Goal: Task Accomplishment & Management: Complete application form

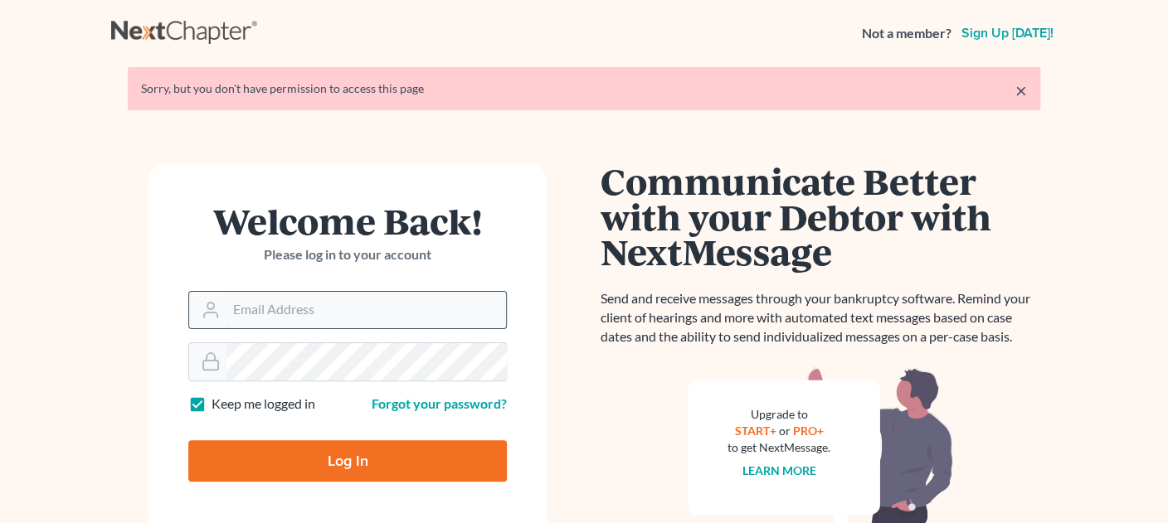
click at [298, 319] on input "Email Address" at bounding box center [366, 310] width 280 height 37
click at [203, 244] on div "Welcome Back! Please log in to your account" at bounding box center [347, 247] width 319 height 88
click at [248, 314] on input "Email Address" at bounding box center [366, 310] width 280 height 37
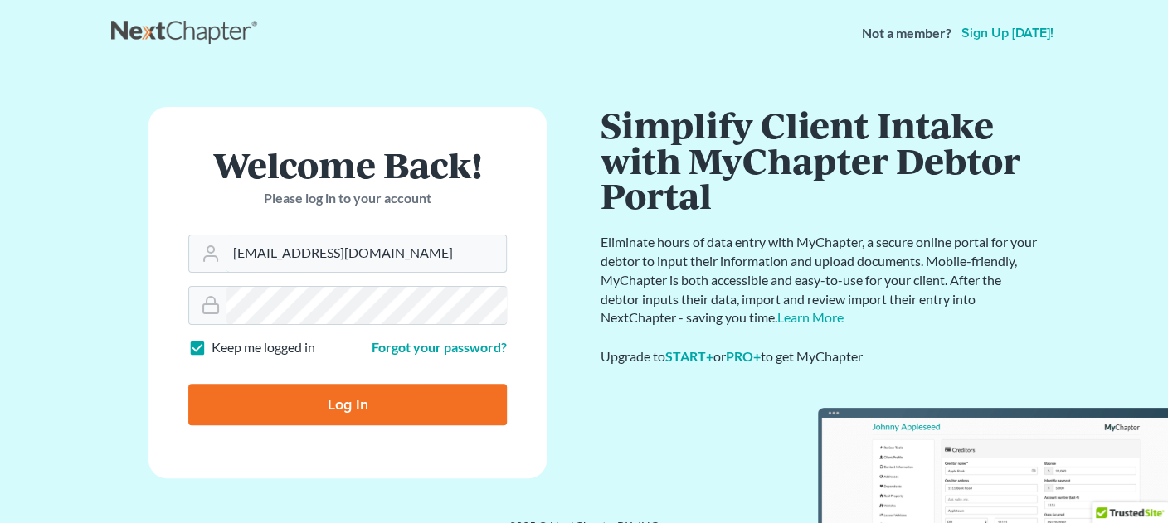
type input "Dietschlegal@gmail.com"
click at [212, 348] on label "Keep me logged in" at bounding box center [264, 347] width 104 height 19
click at [218, 348] on input "Keep me logged in" at bounding box center [223, 343] width 11 height 11
checkbox input "false"
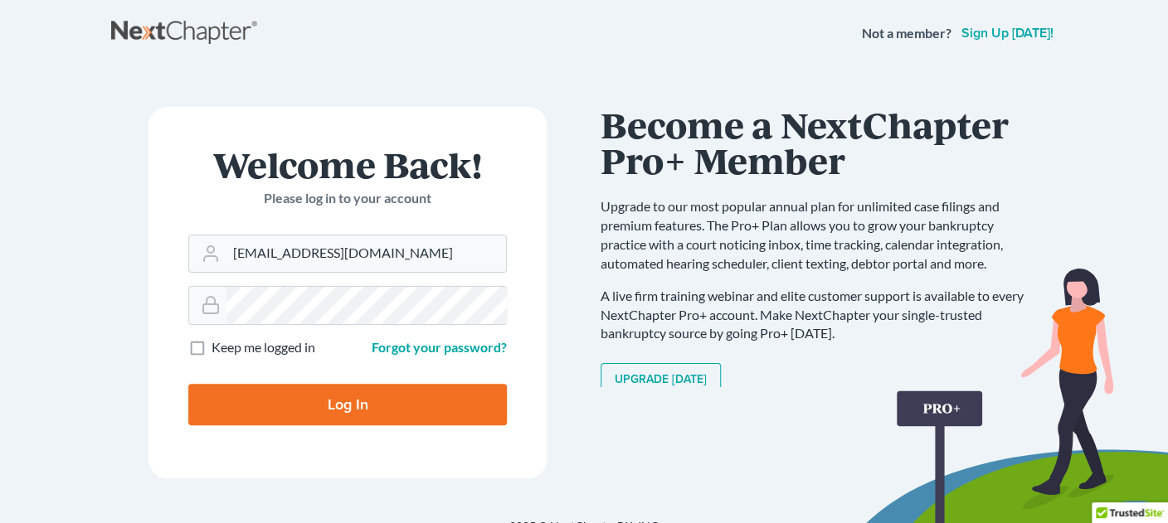
click at [330, 411] on input "Log In" at bounding box center [347, 404] width 319 height 41
type input "Thinking..."
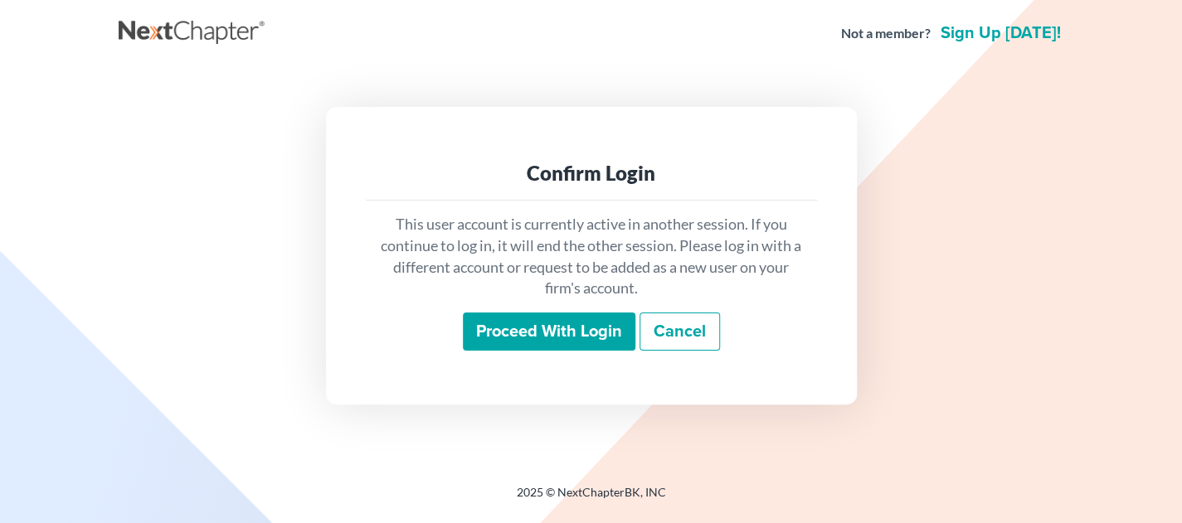
click at [552, 329] on input "Proceed with login" at bounding box center [549, 332] width 173 height 38
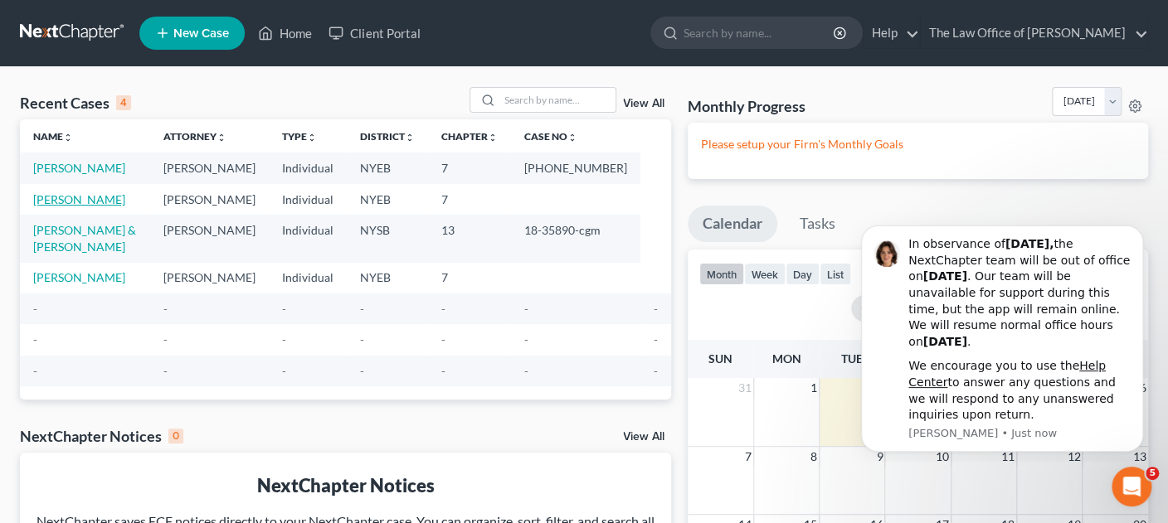
click at [58, 207] on link "[PERSON_NAME]" at bounding box center [79, 199] width 92 height 14
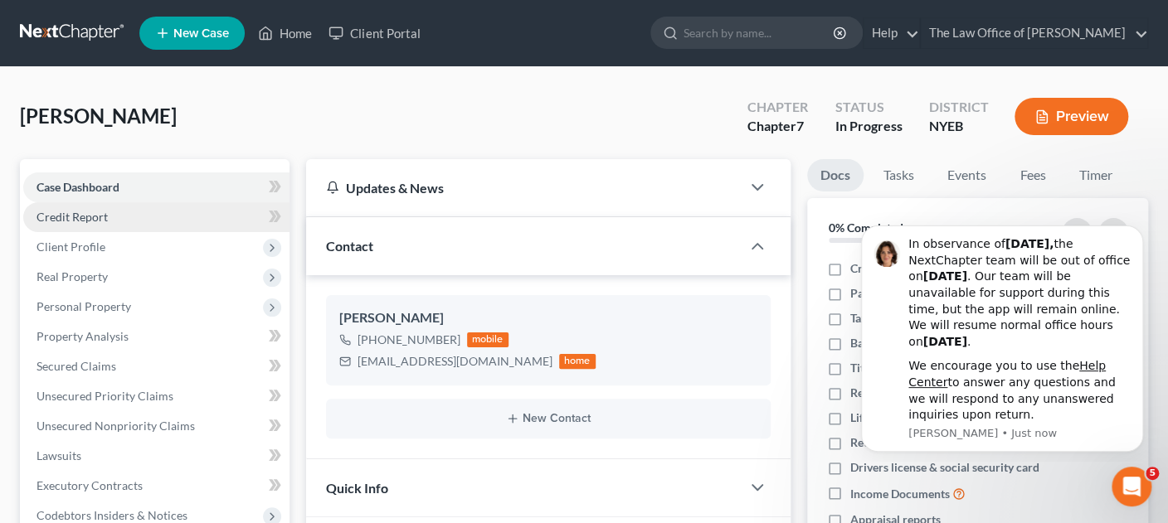
click at [62, 215] on span "Credit Report" at bounding box center [72, 217] width 71 height 14
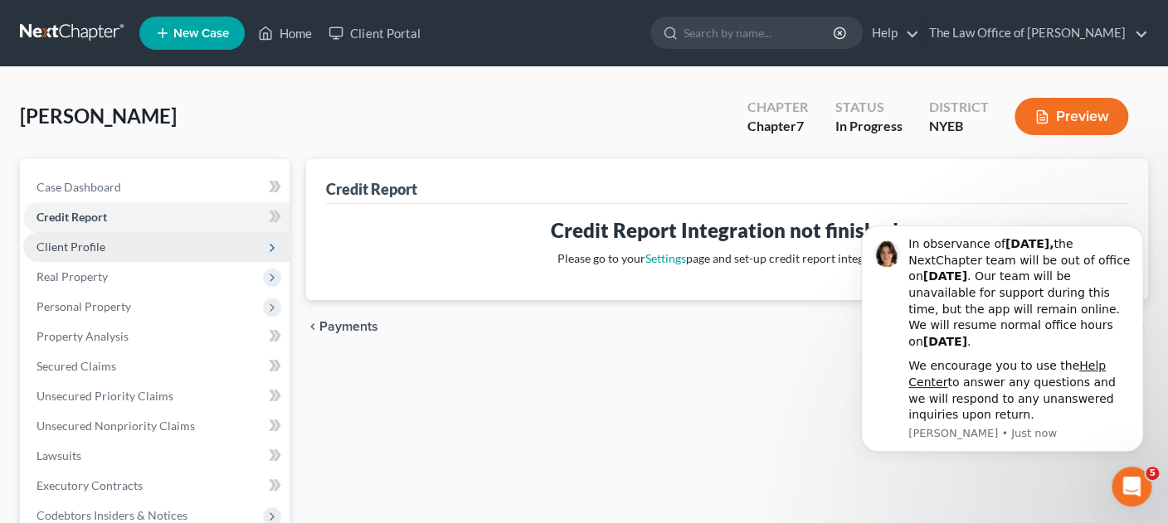
click at [62, 246] on span "Client Profile" at bounding box center [71, 247] width 69 height 14
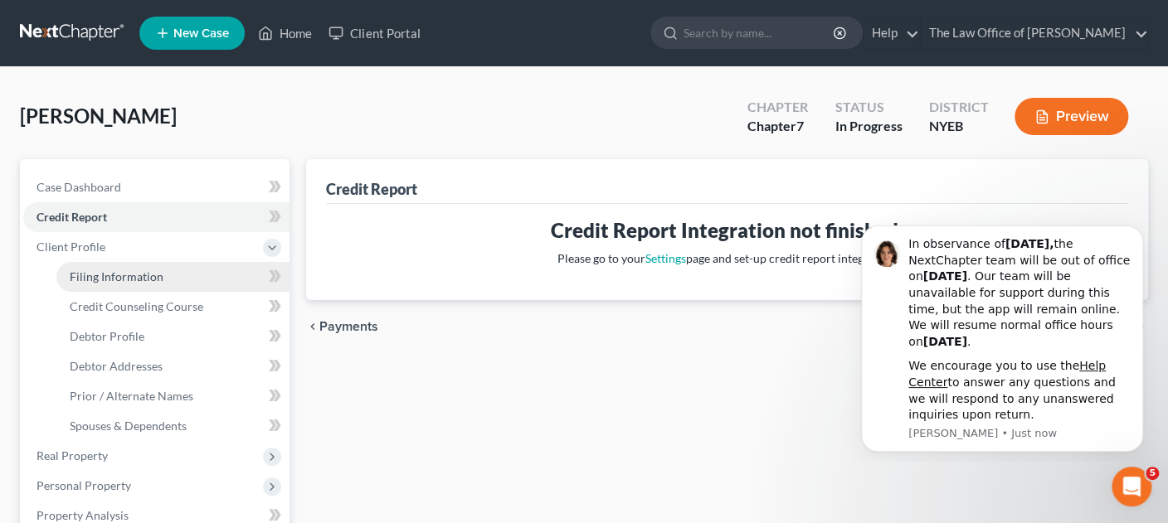
click at [100, 270] on span "Filing Information" at bounding box center [117, 277] width 94 height 14
select select "1"
select select "0"
select select "35"
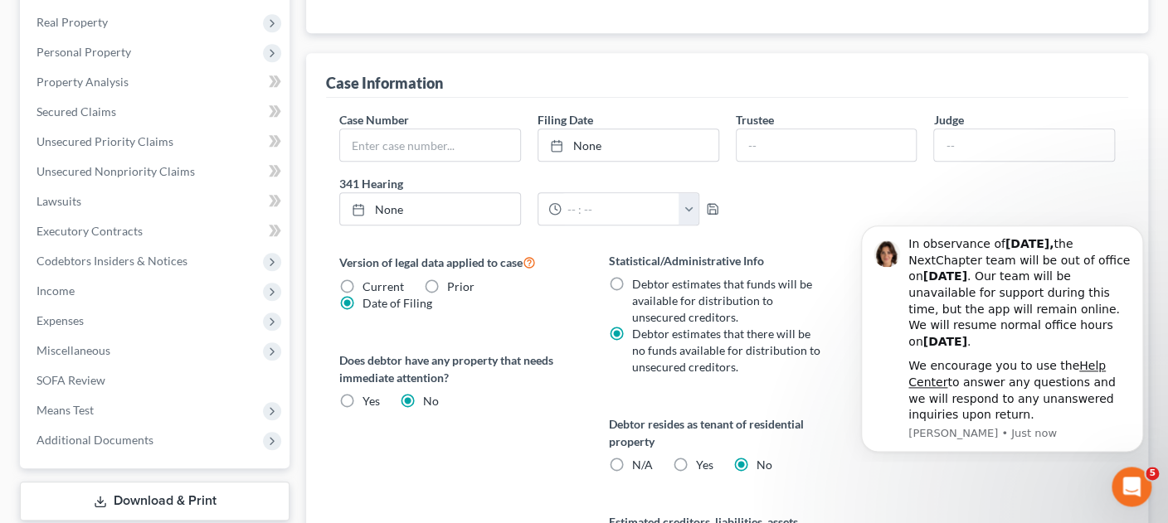
scroll to position [431, 0]
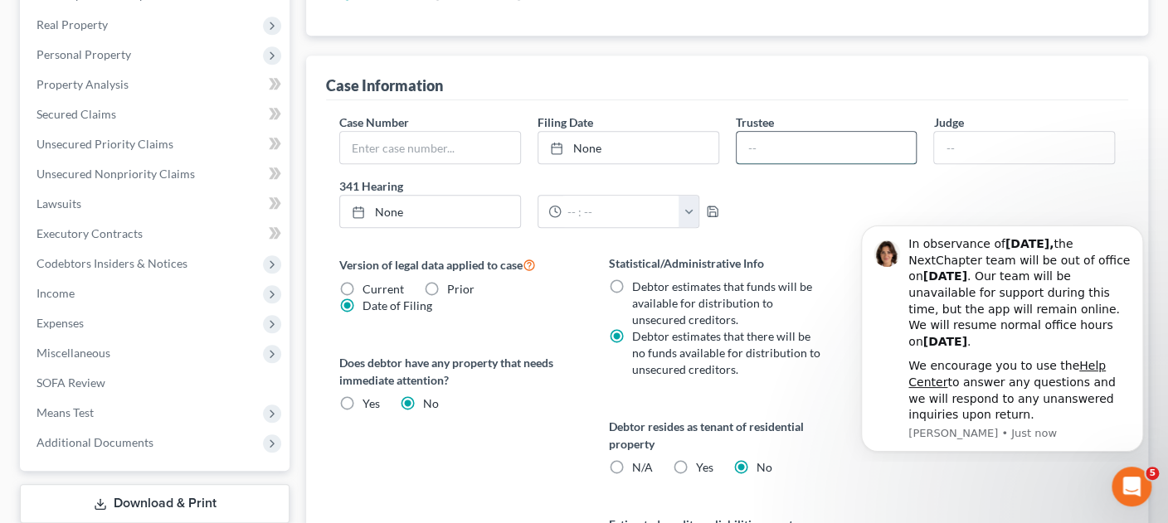
click at [815, 146] on input "text" at bounding box center [827, 148] width 180 height 32
click at [431, 137] on input "text" at bounding box center [430, 148] width 180 height 32
click at [378, 146] on input "text" at bounding box center [430, 148] width 180 height 32
paste input "25-43467-nhl"
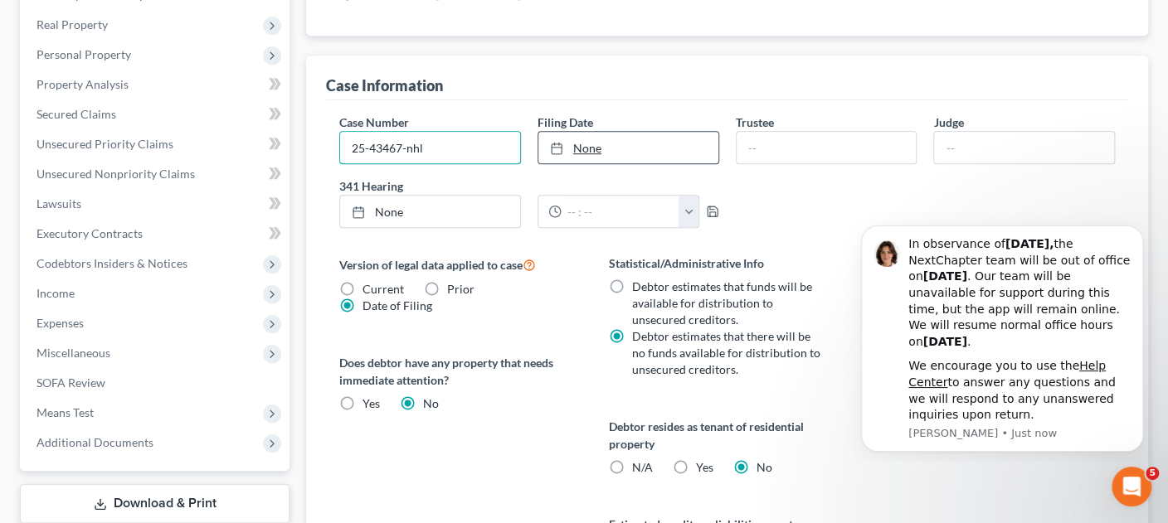
type input "25-43467-nhl"
click at [655, 138] on link "None" at bounding box center [628, 148] width 180 height 32
type input "[DATE]"
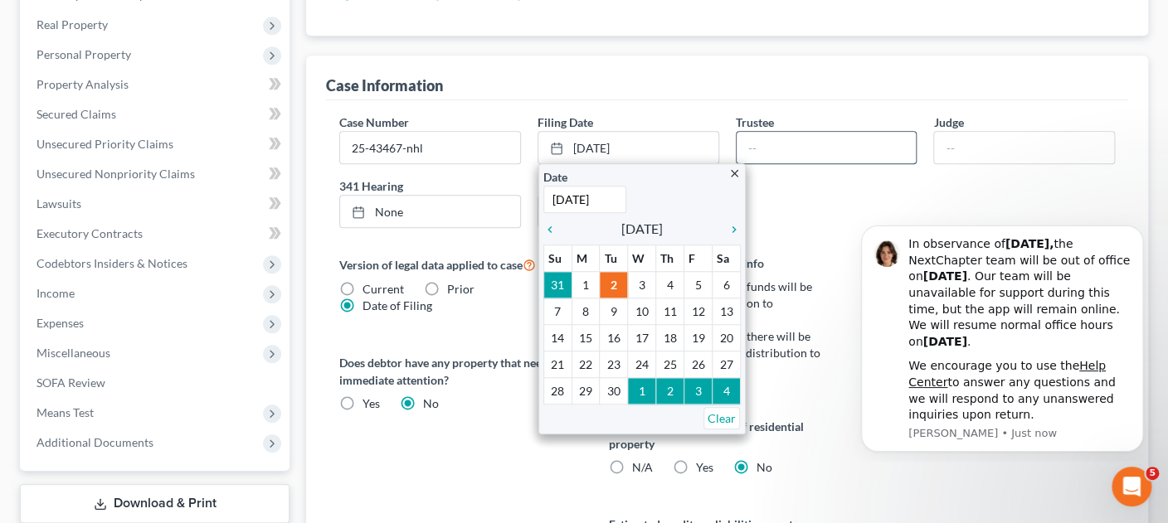
click at [768, 140] on input "text" at bounding box center [827, 148] width 180 height 32
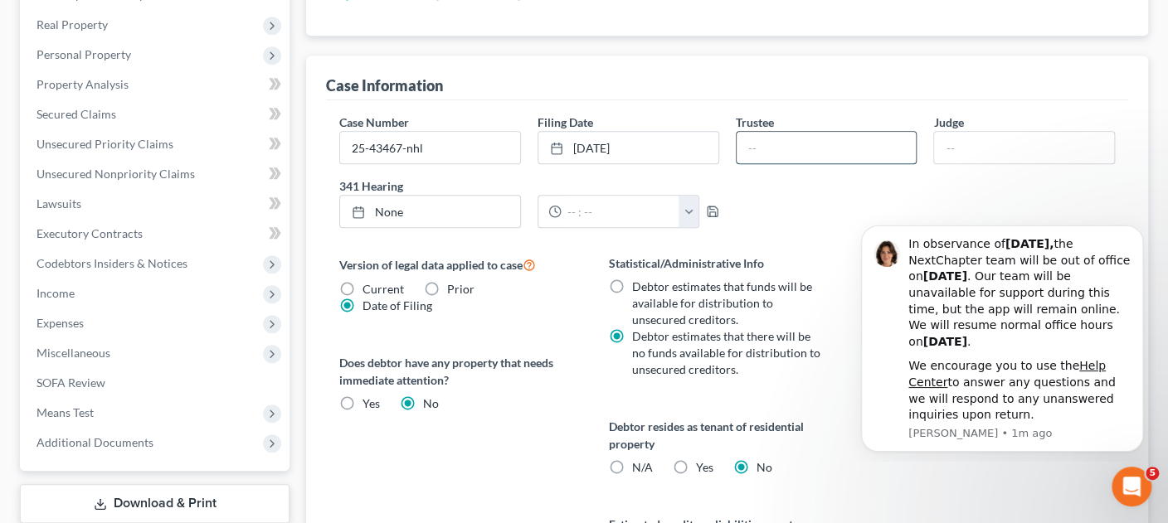
click at [750, 148] on input "text" at bounding box center [827, 148] width 180 height 32
paste input "[PERSON_NAME]"
type input "[PERSON_NAME]"
click at [436, 212] on link "None" at bounding box center [430, 212] width 180 height 32
type input "[DATE]"
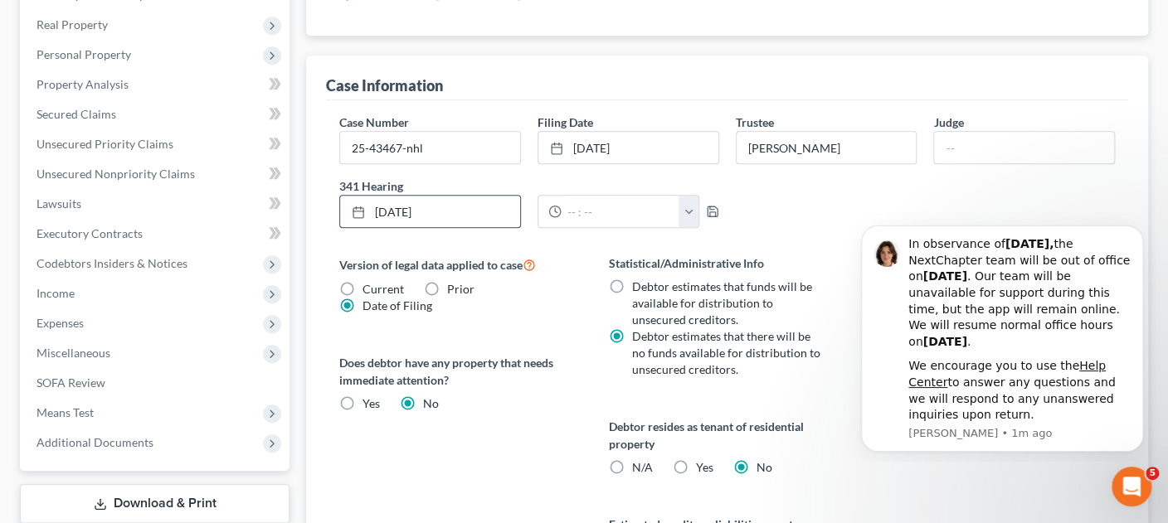
click at [543, 403] on div "Does debtor have any property that needs immediate attention? Yes Yes No" at bounding box center [457, 383] width 236 height 58
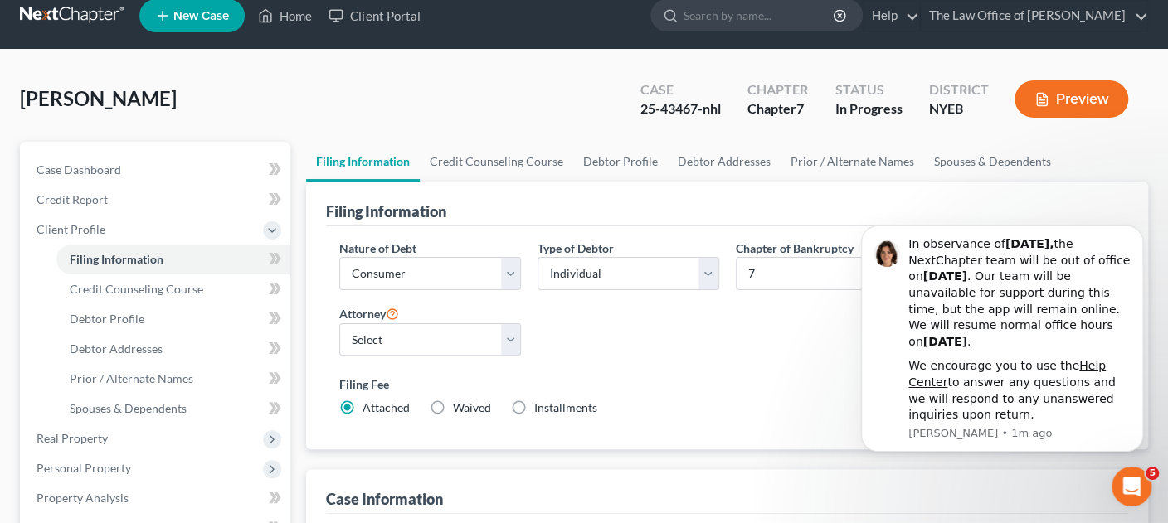
scroll to position [0, 0]
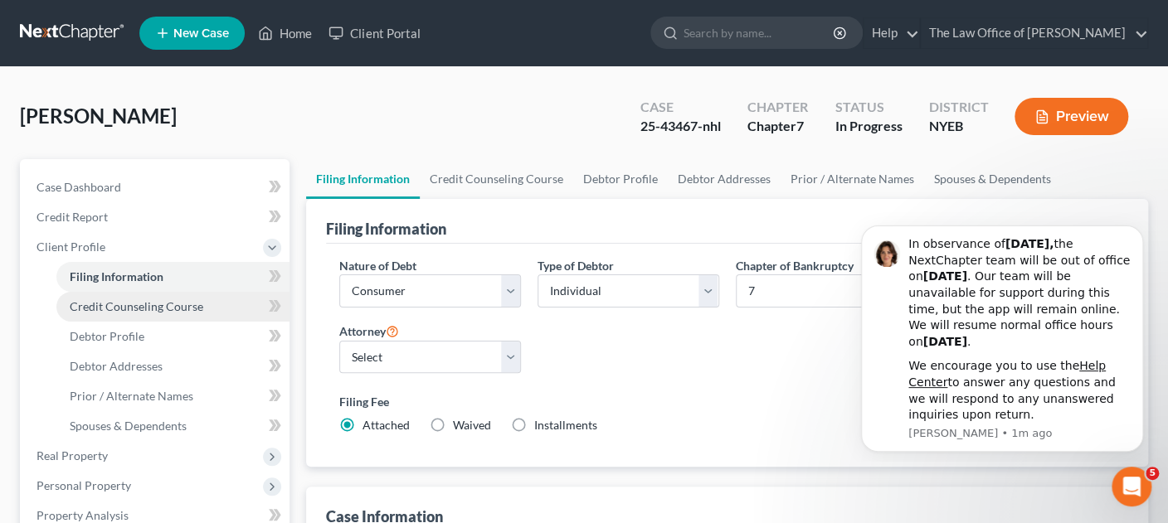
click at [142, 302] on span "Credit Counseling Course" at bounding box center [137, 306] width 134 height 14
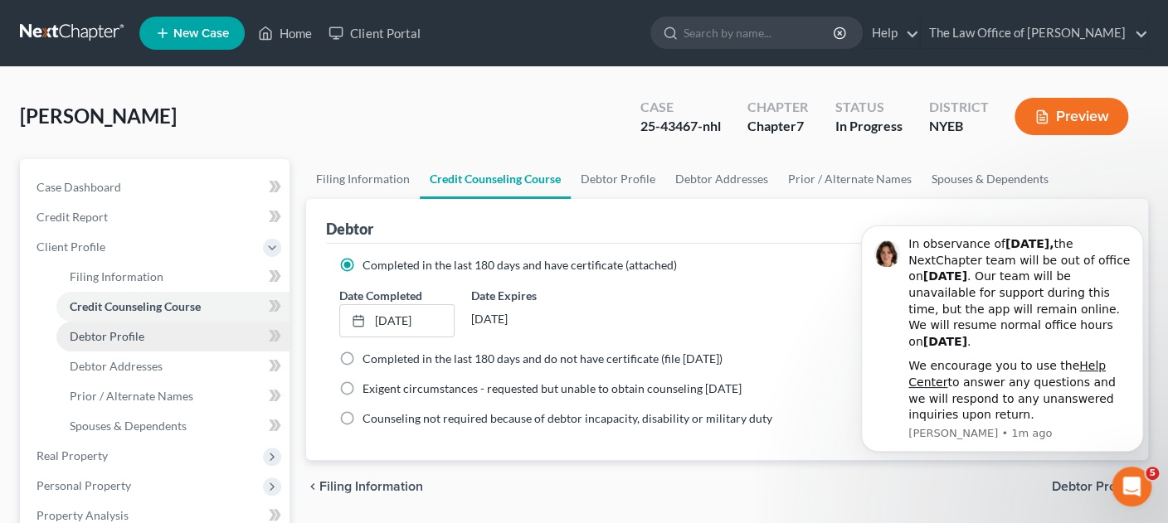
click at [139, 336] on span "Debtor Profile" at bounding box center [107, 336] width 75 height 14
select select "0"
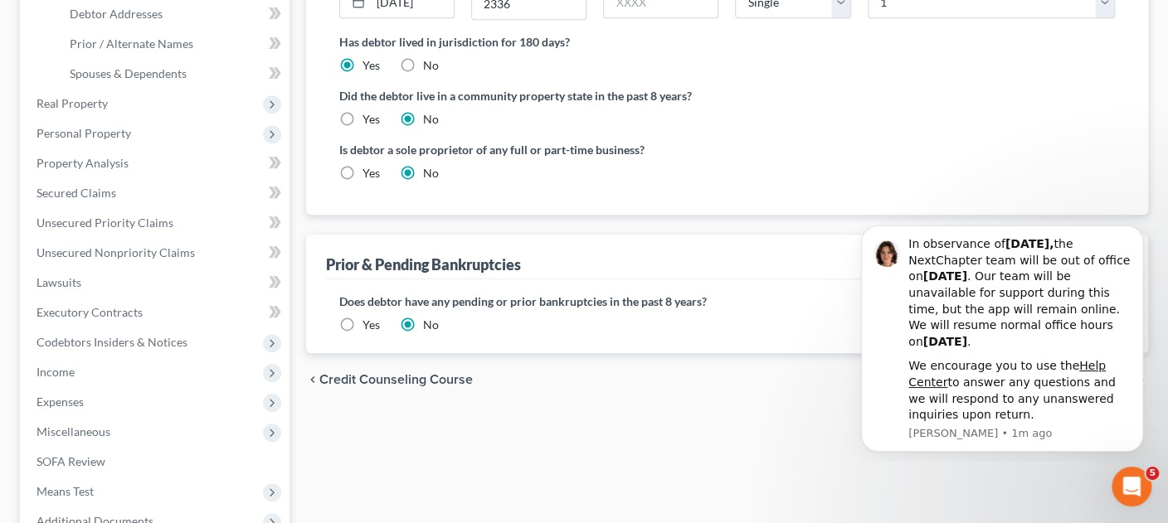
scroll to position [353, 0]
drag, startPoint x: 1176, startPoint y: 65, endPoint x: 198, endPoint y: 85, distance: 978.3
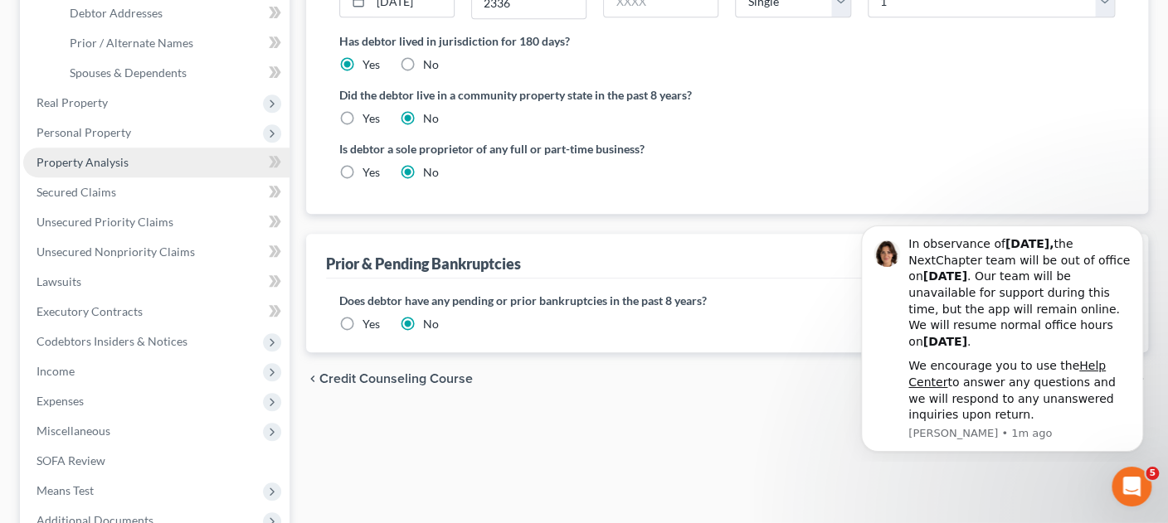
click at [101, 159] on span "Property Analysis" at bounding box center [83, 162] width 92 height 14
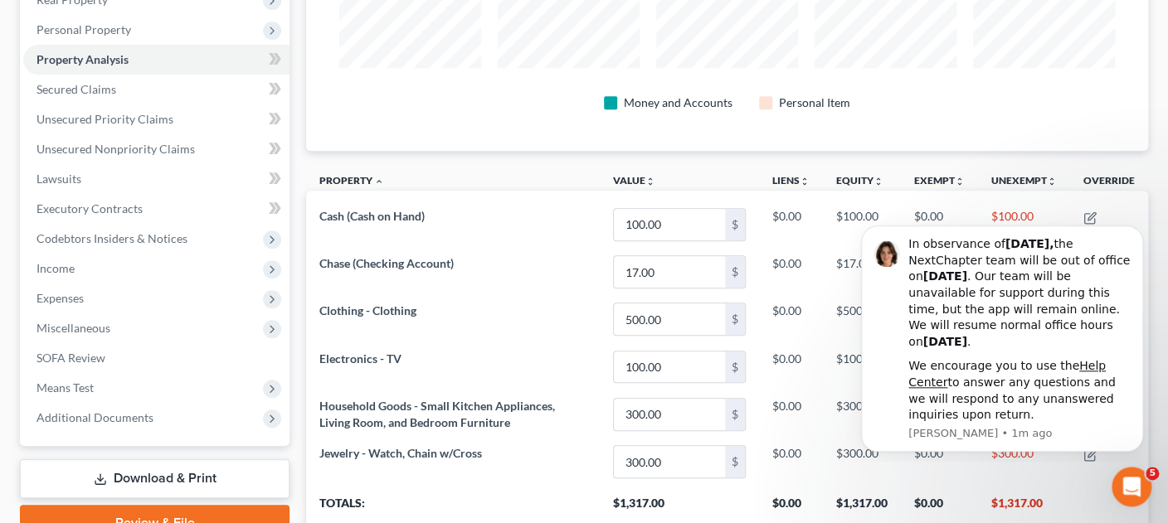
scroll to position [279, 0]
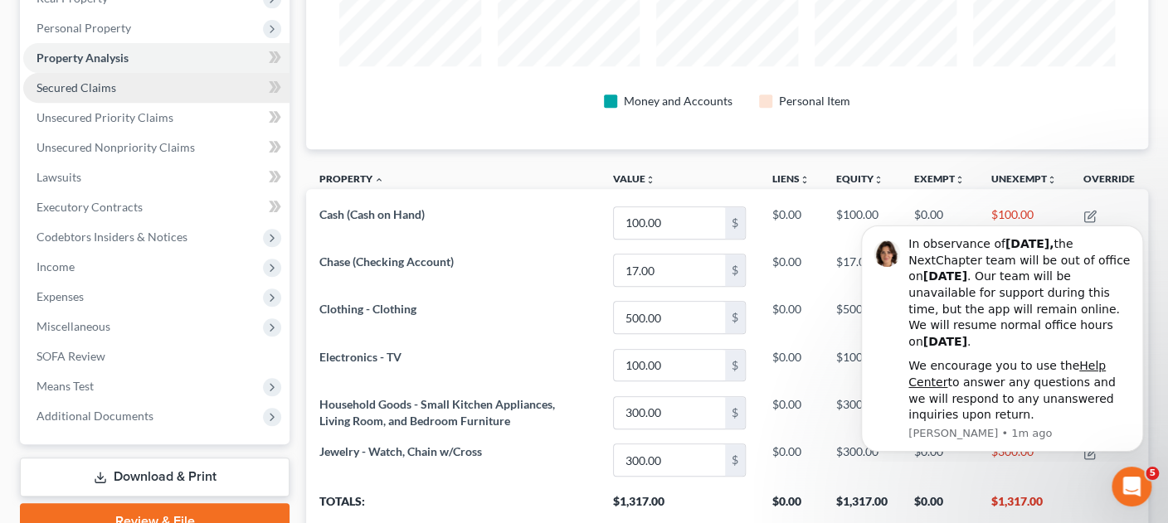
click at [68, 91] on span "Secured Claims" at bounding box center [77, 87] width 80 height 14
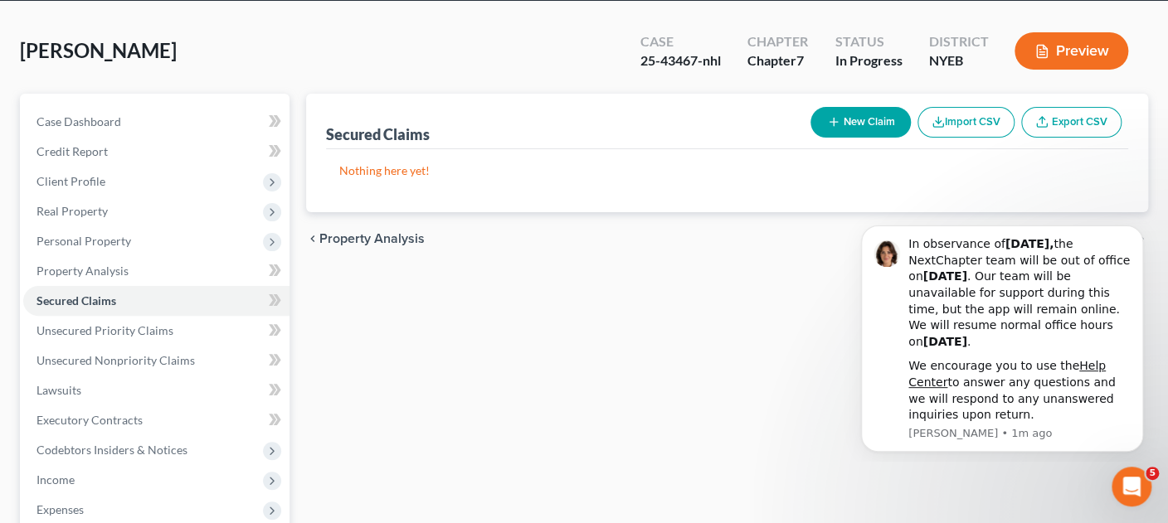
scroll to position [80, 0]
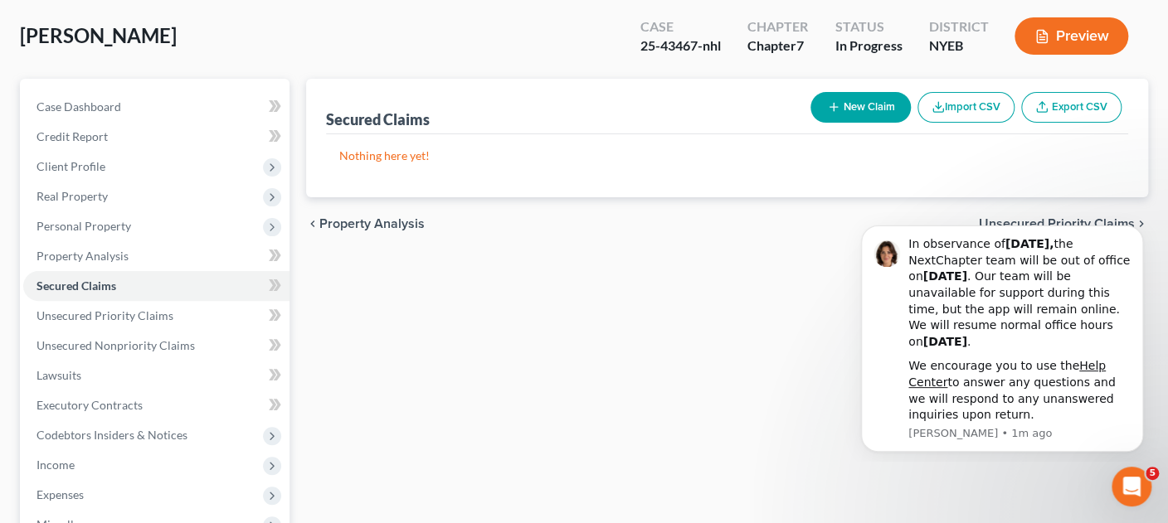
click at [869, 107] on button "New Claim" at bounding box center [861, 107] width 100 height 31
select select "0"
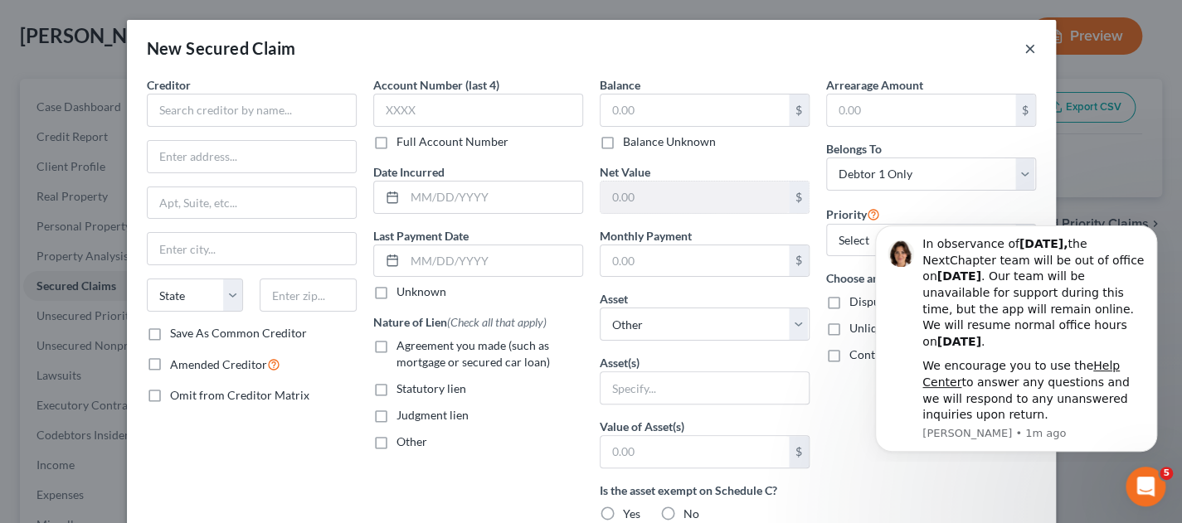
click at [1025, 55] on button "×" at bounding box center [1031, 48] width 12 height 20
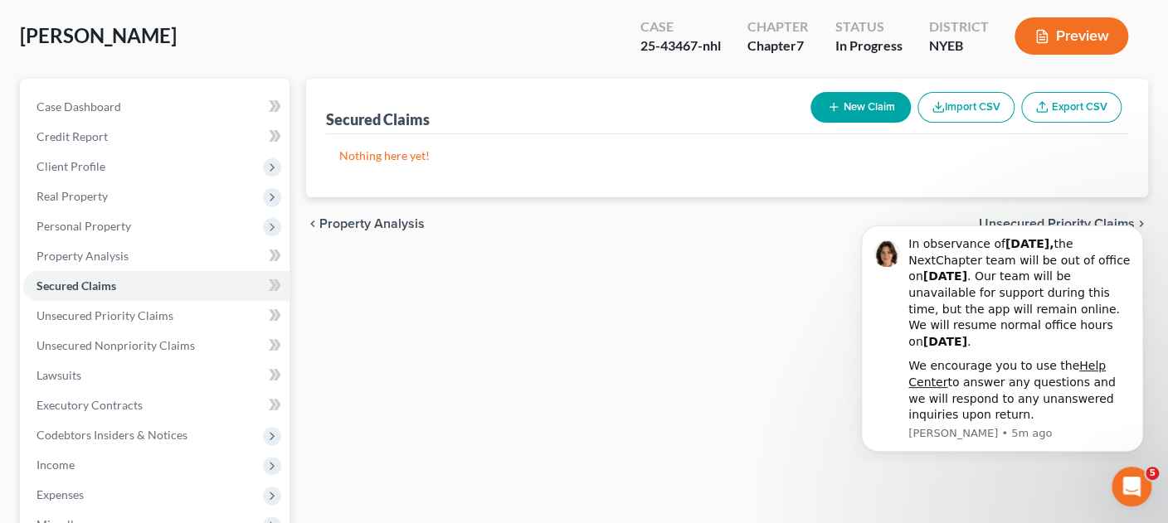
click at [859, 103] on button "New Claim" at bounding box center [861, 107] width 100 height 31
select select "0"
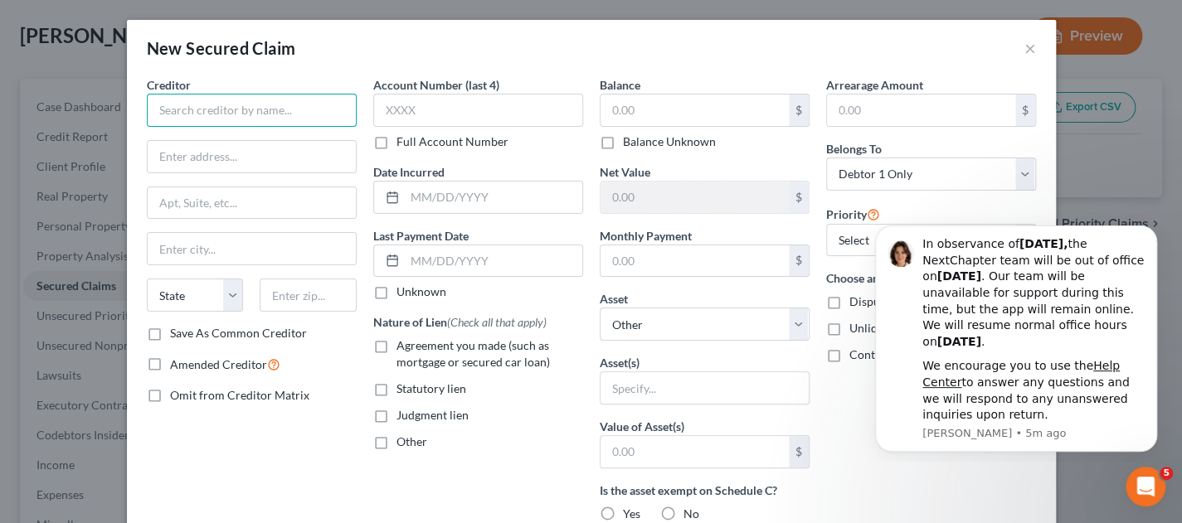
click at [170, 114] on input "text" at bounding box center [252, 110] width 210 height 33
paste input "Nationstar Mortgage LLC"
click at [1025, 48] on button "×" at bounding box center [1031, 48] width 12 height 20
type input "Nationstar Mortgage LLC"
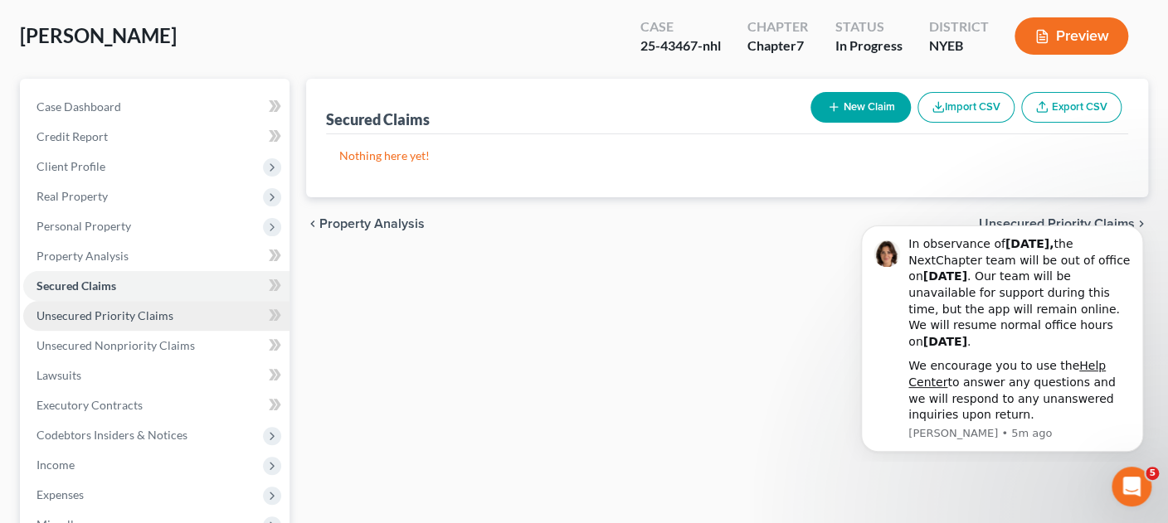
click at [109, 318] on span "Unsecured Priority Claims" at bounding box center [105, 316] width 137 height 14
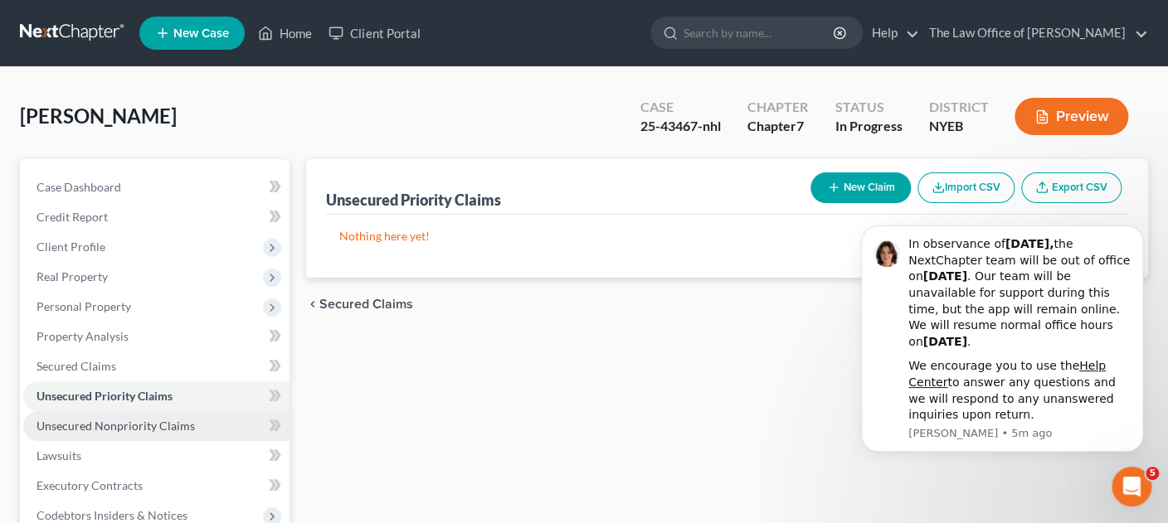
click at [107, 432] on link "Unsecured Nonpriority Claims" at bounding box center [156, 426] width 266 height 30
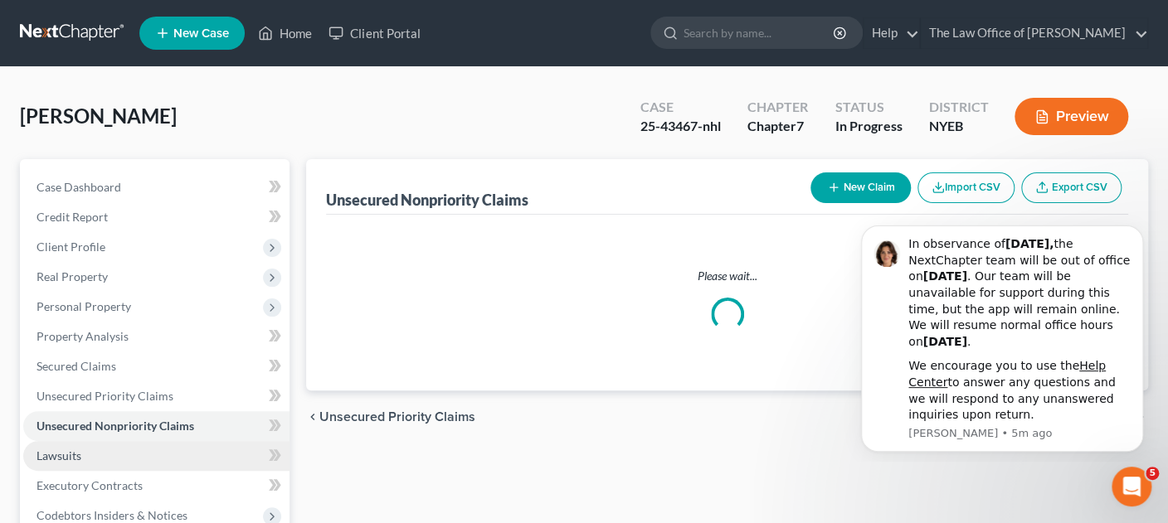
click at [79, 465] on link "Lawsuits" at bounding box center [156, 456] width 266 height 30
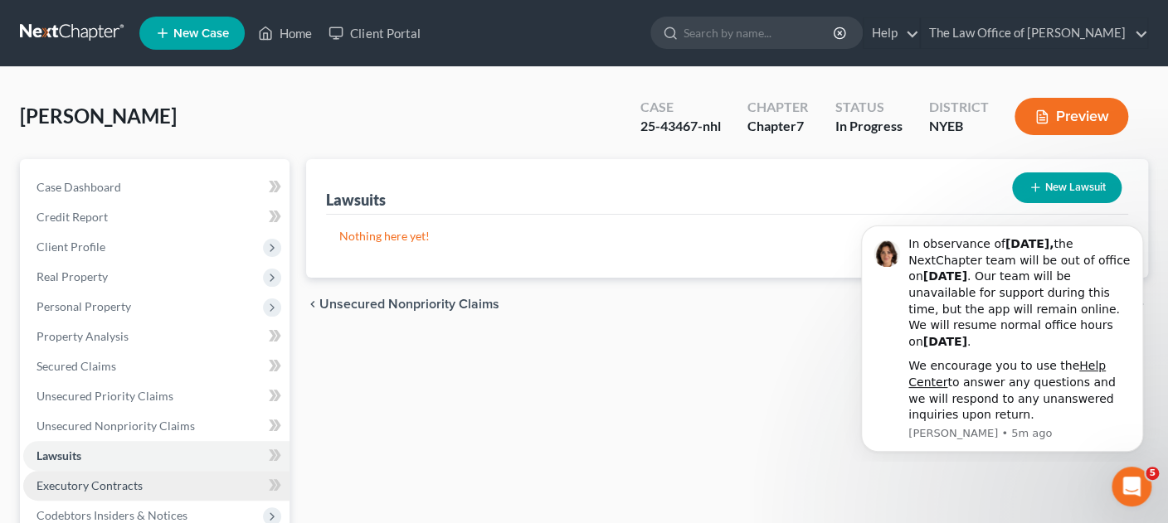
click at [76, 479] on span "Executory Contracts" at bounding box center [90, 486] width 106 height 14
